Goal: Task Accomplishment & Management: Use online tool/utility

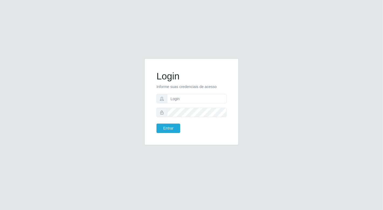
type input "[EMAIL_ADDRESS][DOMAIN_NAME]"
click at [156, 124] on button "Entrar" at bounding box center [168, 128] width 24 height 9
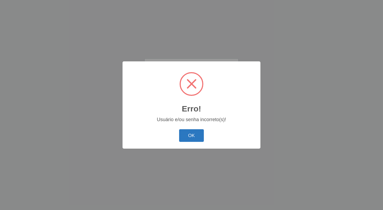
click at [187, 139] on button "OK" at bounding box center [191, 135] width 25 height 13
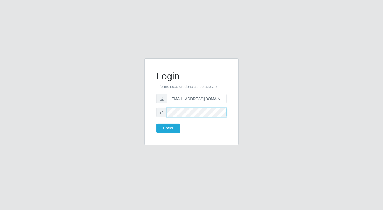
click at [156, 124] on button "Entrar" at bounding box center [168, 128] width 24 height 9
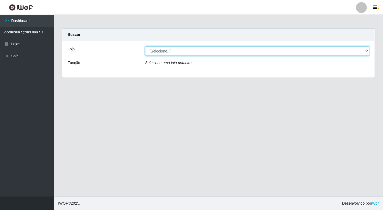
click at [367, 49] on select "[Selecione...] Nordestão - [GEOGRAPHIC_DATA]" at bounding box center [257, 50] width 224 height 9
select select "454"
click at [145, 46] on select "[Selecione...] Nordestão - [GEOGRAPHIC_DATA]" at bounding box center [257, 50] width 224 height 9
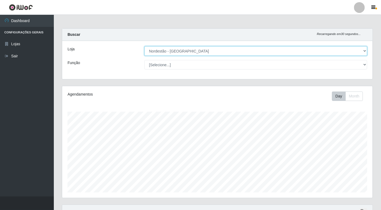
scroll to position [111, 311]
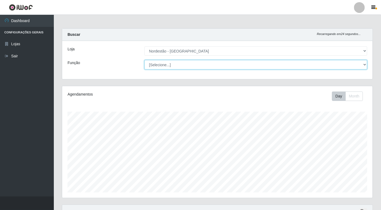
click at [365, 65] on select "[Selecione...] Balconista de Padaria Balconista de Padaria + Balconista de Pada…" at bounding box center [256, 64] width 223 height 9
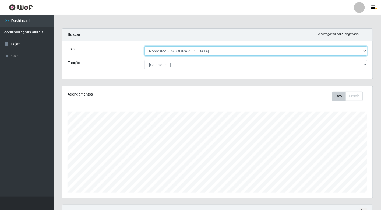
click at [363, 50] on select "[Selecione...] Nordestão - [GEOGRAPHIC_DATA]" at bounding box center [256, 50] width 223 height 9
click at [145, 46] on select "[Selecione...] Nordestão - [GEOGRAPHIC_DATA]" at bounding box center [256, 50] width 223 height 9
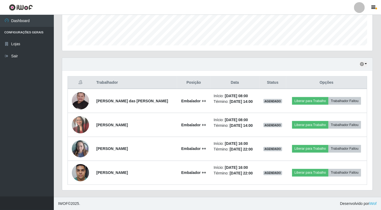
scroll to position [148, 0]
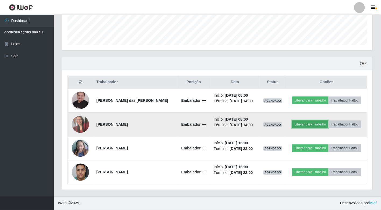
click at [308, 124] on button "Liberar para Trabalho" at bounding box center [310, 125] width 36 height 8
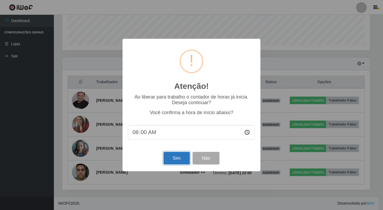
click at [176, 157] on button "Sim" at bounding box center [176, 158] width 26 height 13
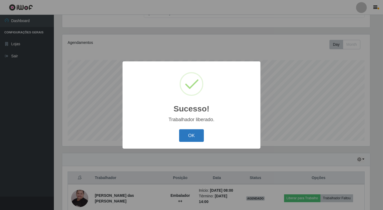
click at [184, 140] on button "OK" at bounding box center [191, 135] width 25 height 13
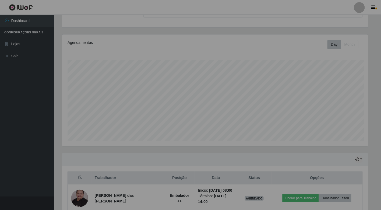
scroll to position [111, 311]
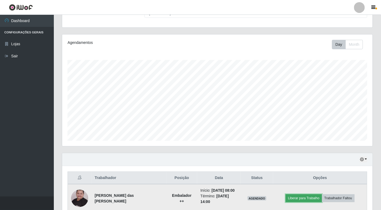
click at [301, 198] on button "Liberar para Trabalho" at bounding box center [304, 198] width 36 height 8
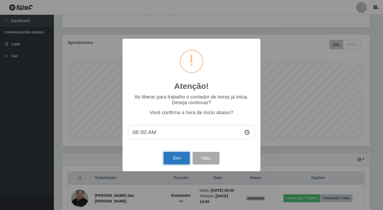
click at [176, 160] on button "Sim" at bounding box center [176, 158] width 26 height 13
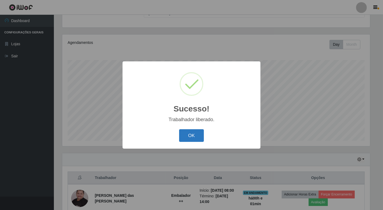
click at [191, 139] on button "OK" at bounding box center [191, 135] width 25 height 13
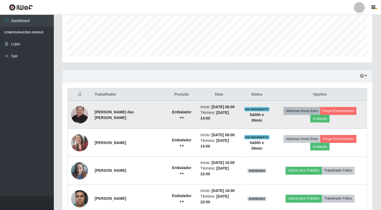
scroll to position [141, 0]
